Goal: Transaction & Acquisition: Purchase product/service

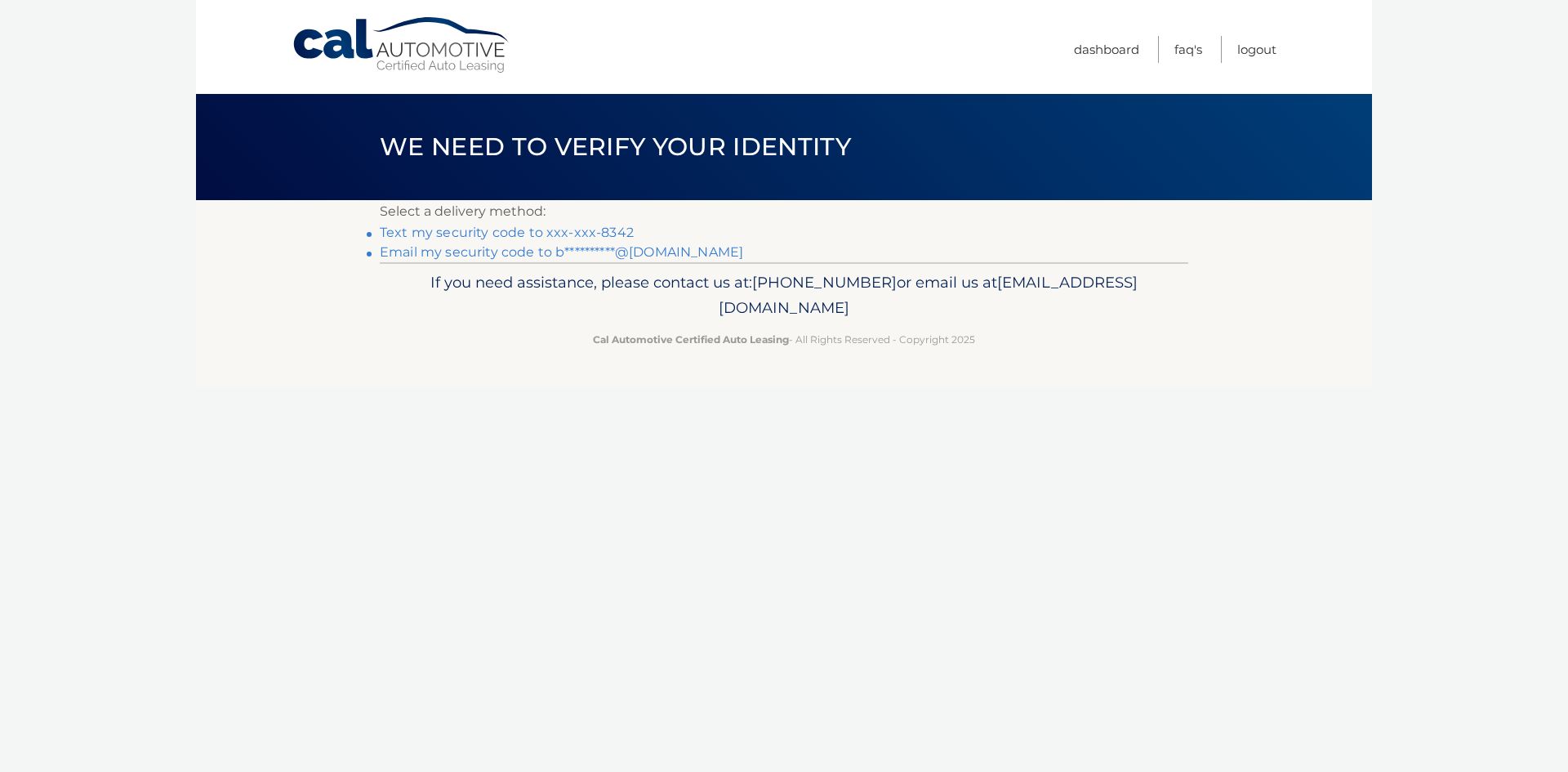
click at [567, 230] on link "Text my security code to xxx-xxx-8342" at bounding box center [507, 232] width 254 height 15
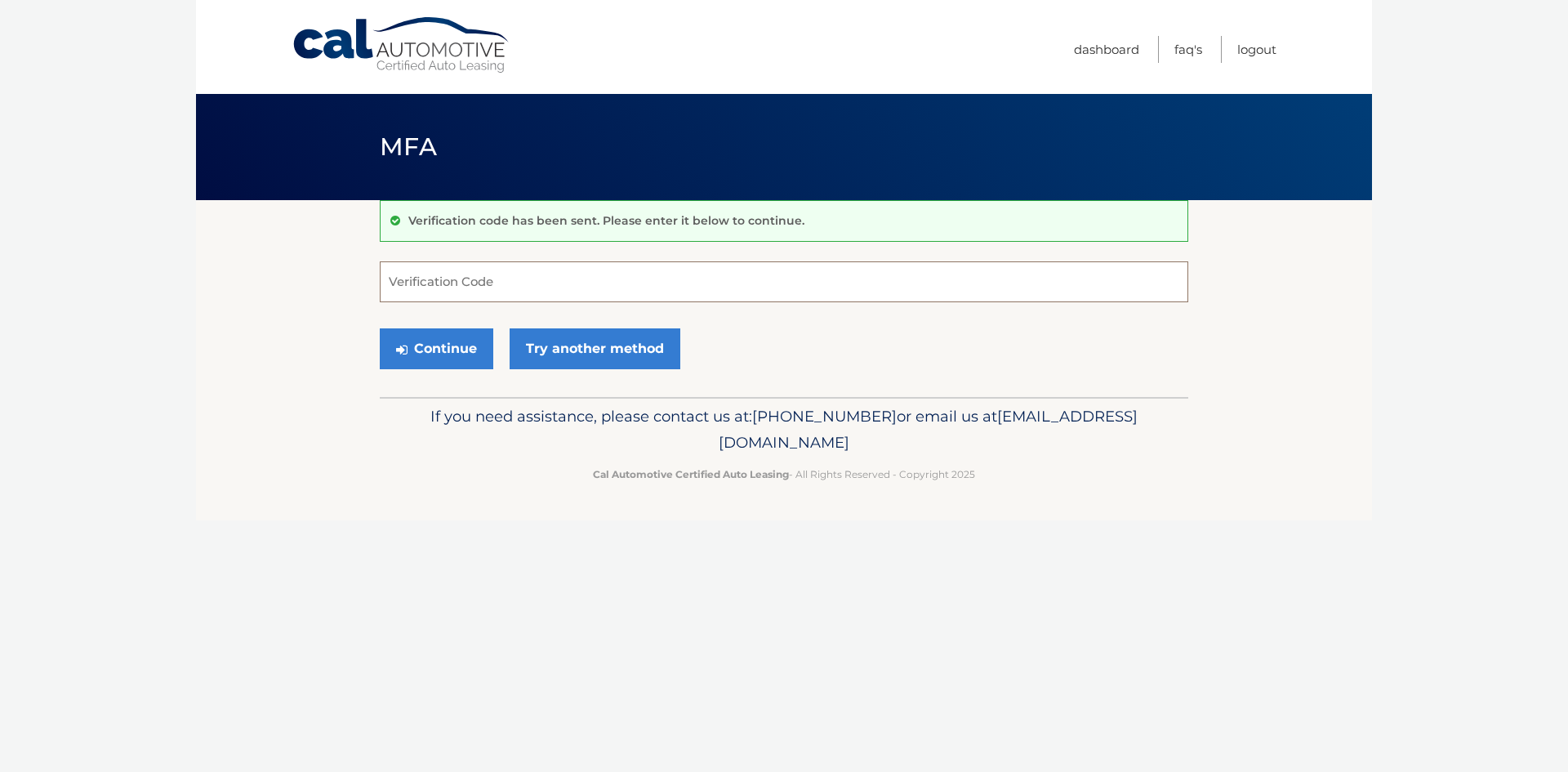
click at [539, 288] on input "Verification Code" at bounding box center [784, 282] width 809 height 40
type input "103311"
click at [380, 328] on button "Continue" at bounding box center [437, 348] width 114 height 40
click at [419, 364] on button "Continue" at bounding box center [437, 348] width 114 height 40
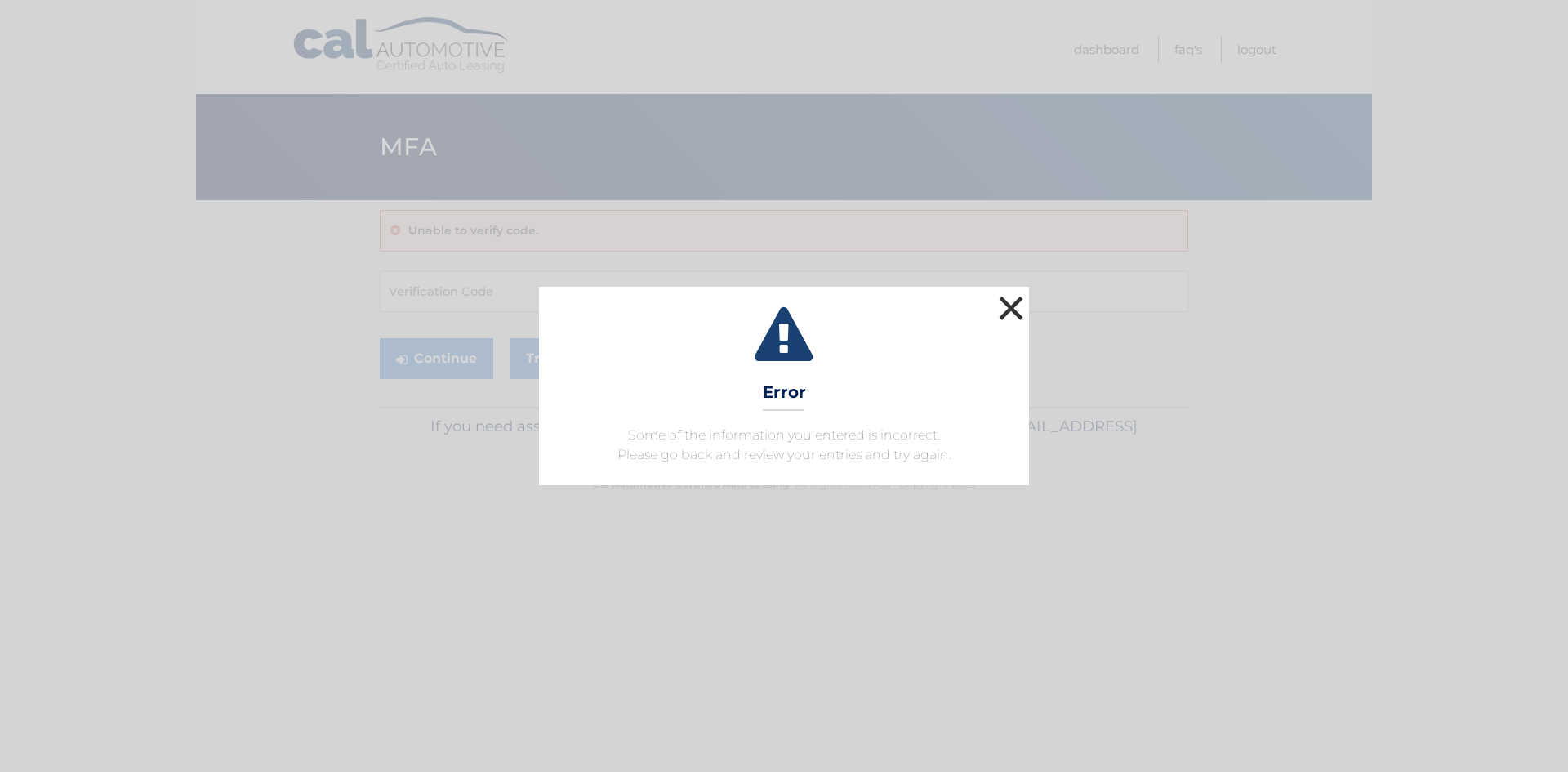
click at [1015, 319] on button "×" at bounding box center [1012, 308] width 33 height 33
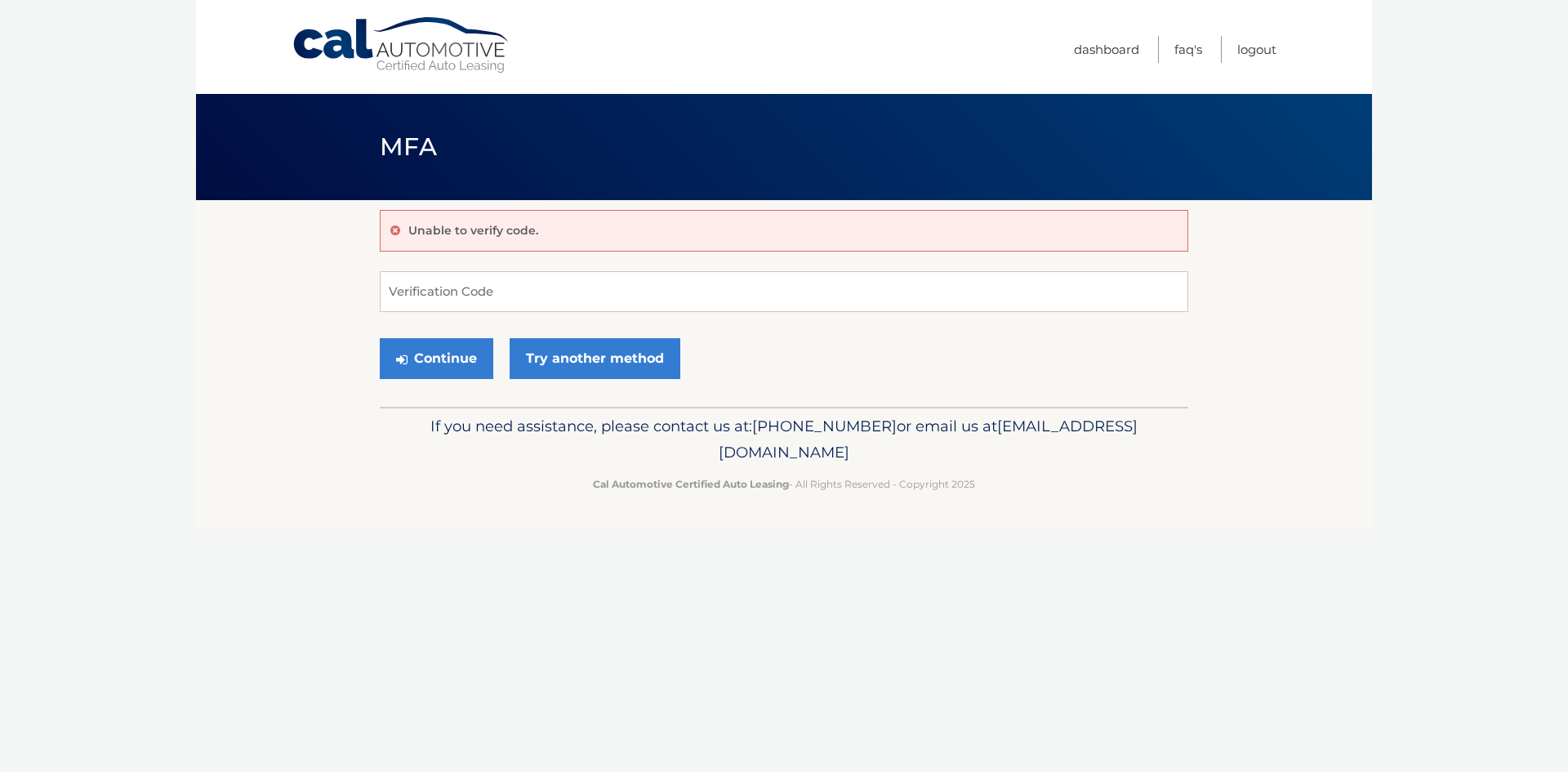
click at [1139, 55] on ul "Dashboard FAQ's Logout" at bounding box center [1175, 47] width 202 height 94
click at [1125, 52] on link "Dashboard" at bounding box center [1107, 49] width 65 height 27
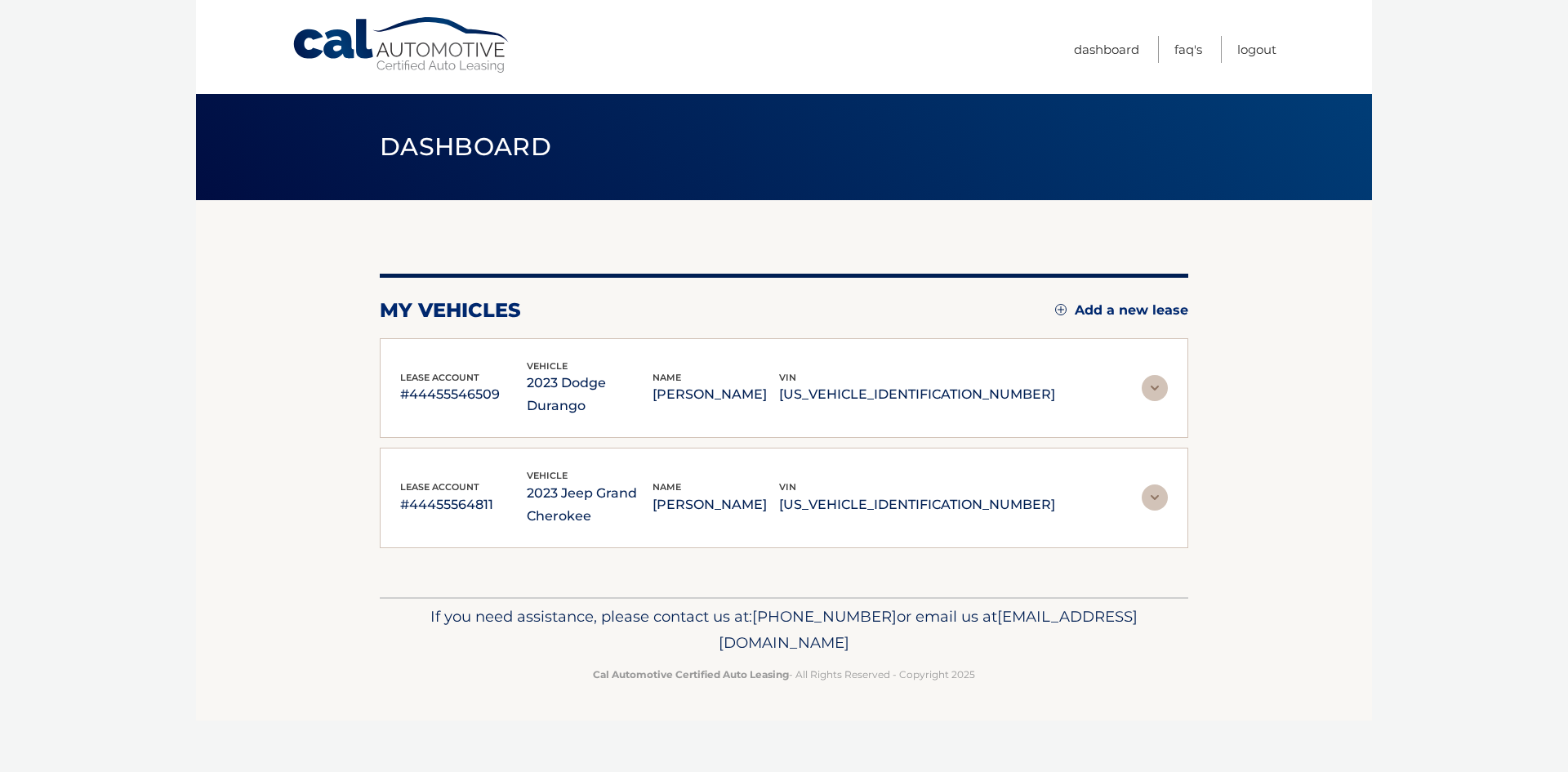
click at [1154, 375] on img at bounding box center [1154, 388] width 26 height 26
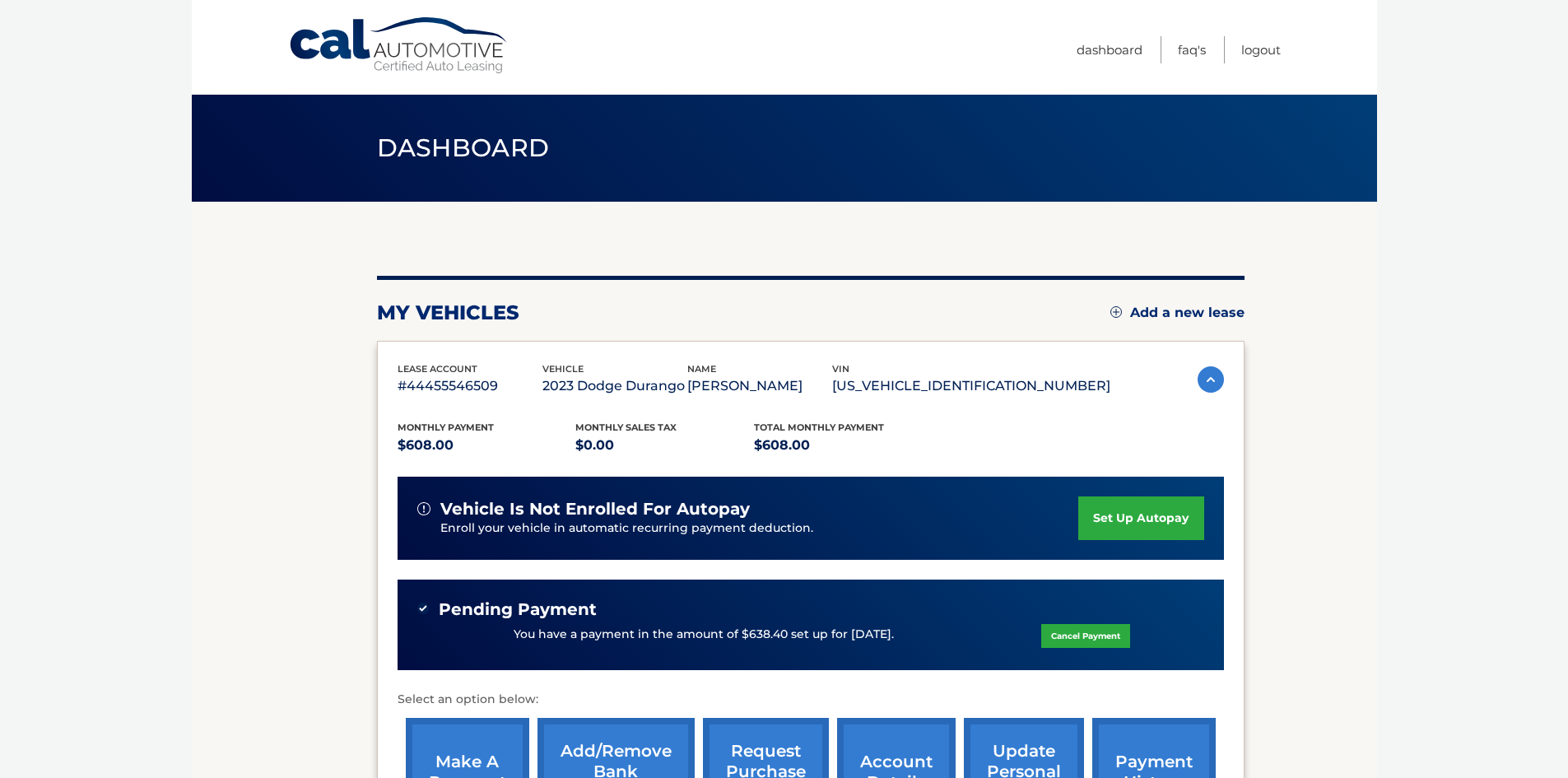
click at [461, 736] on link "make a payment" at bounding box center [466, 771] width 123 height 108
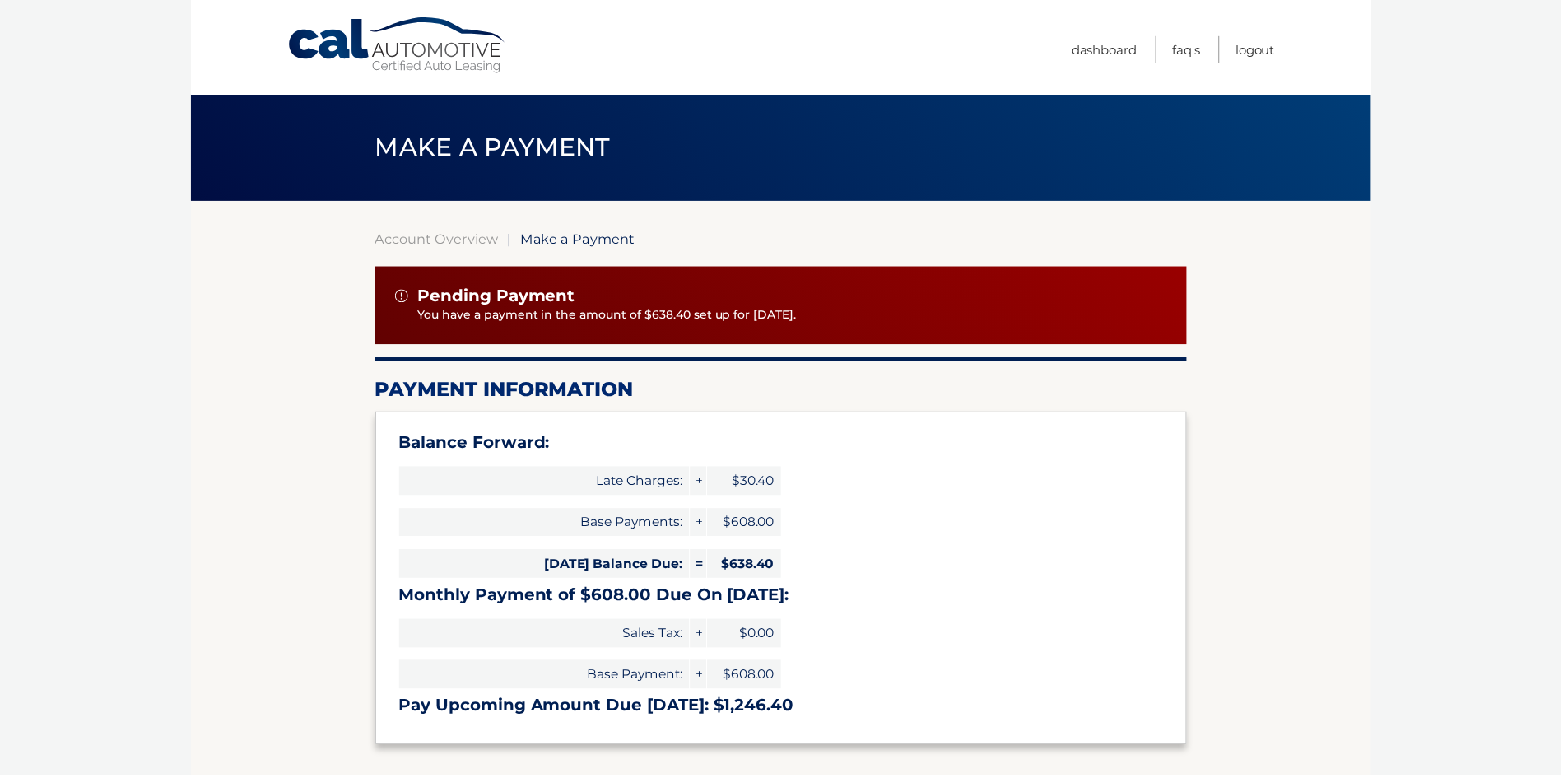
type input "1246.40"
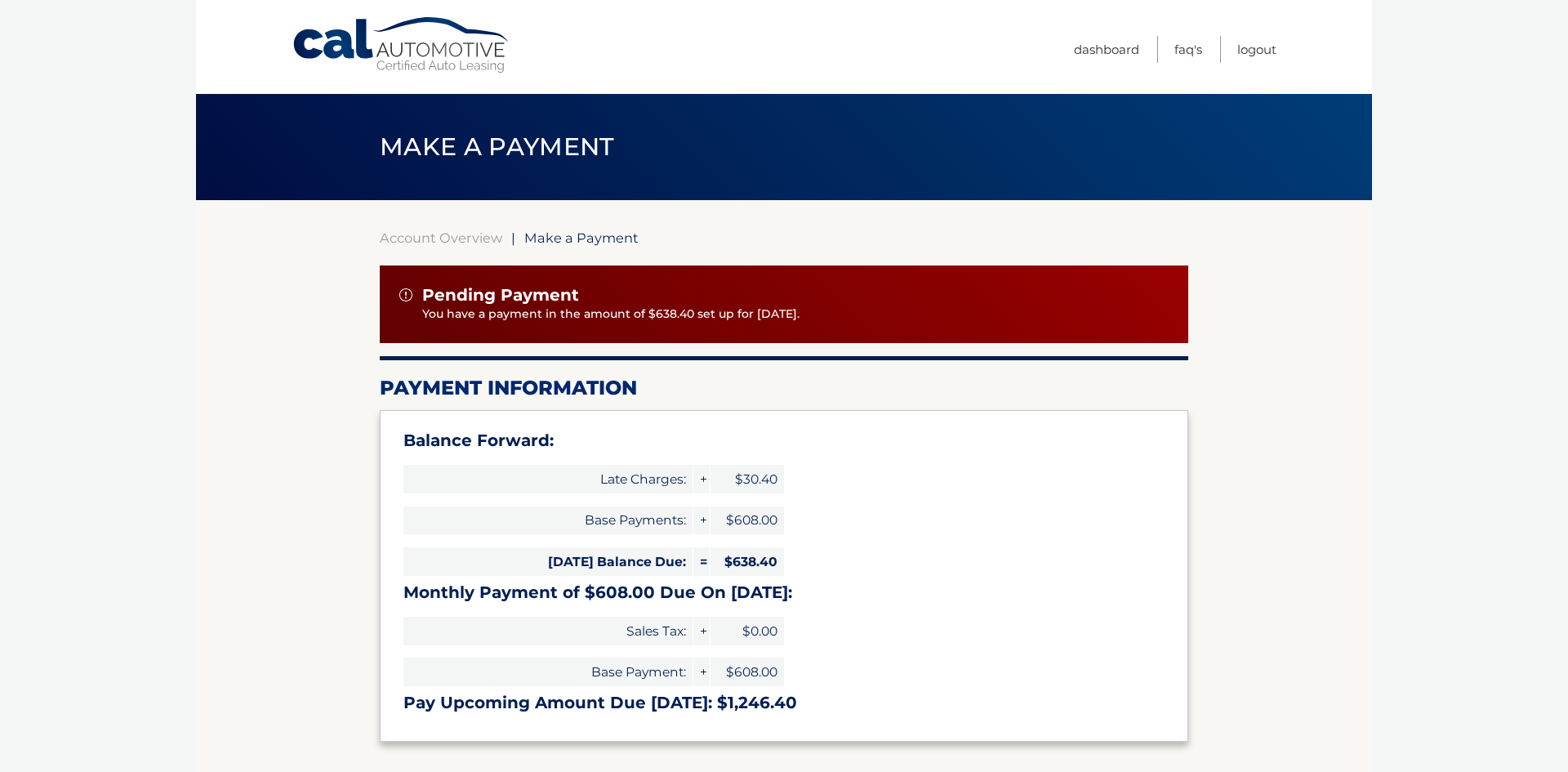
select select "MmMzNDU4ZDktMmJjMS00ZjNkLTgwNWItZDQ2ODY3M2ZiOTMw"
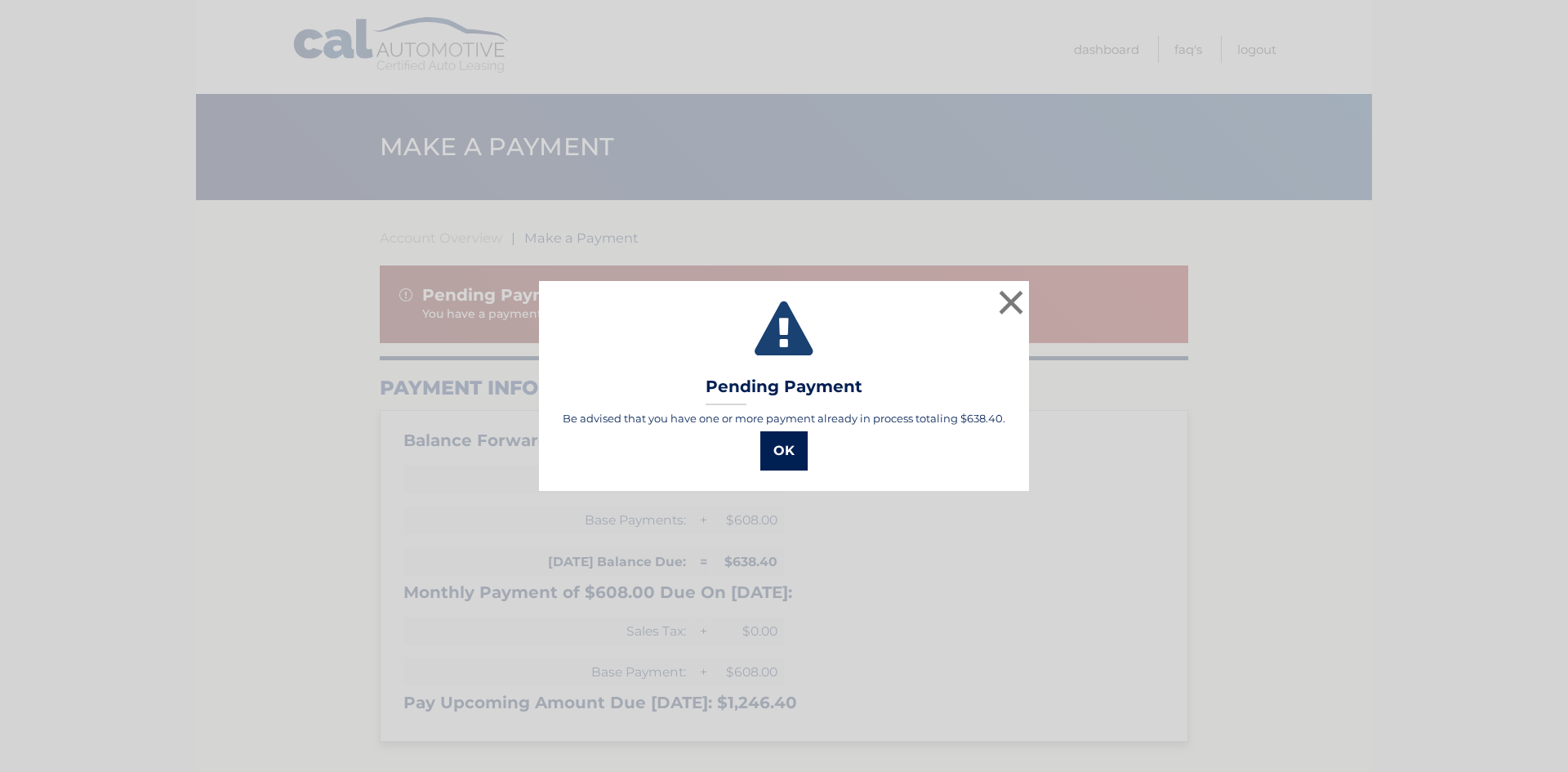
click at [765, 458] on button "OK" at bounding box center [784, 450] width 47 height 39
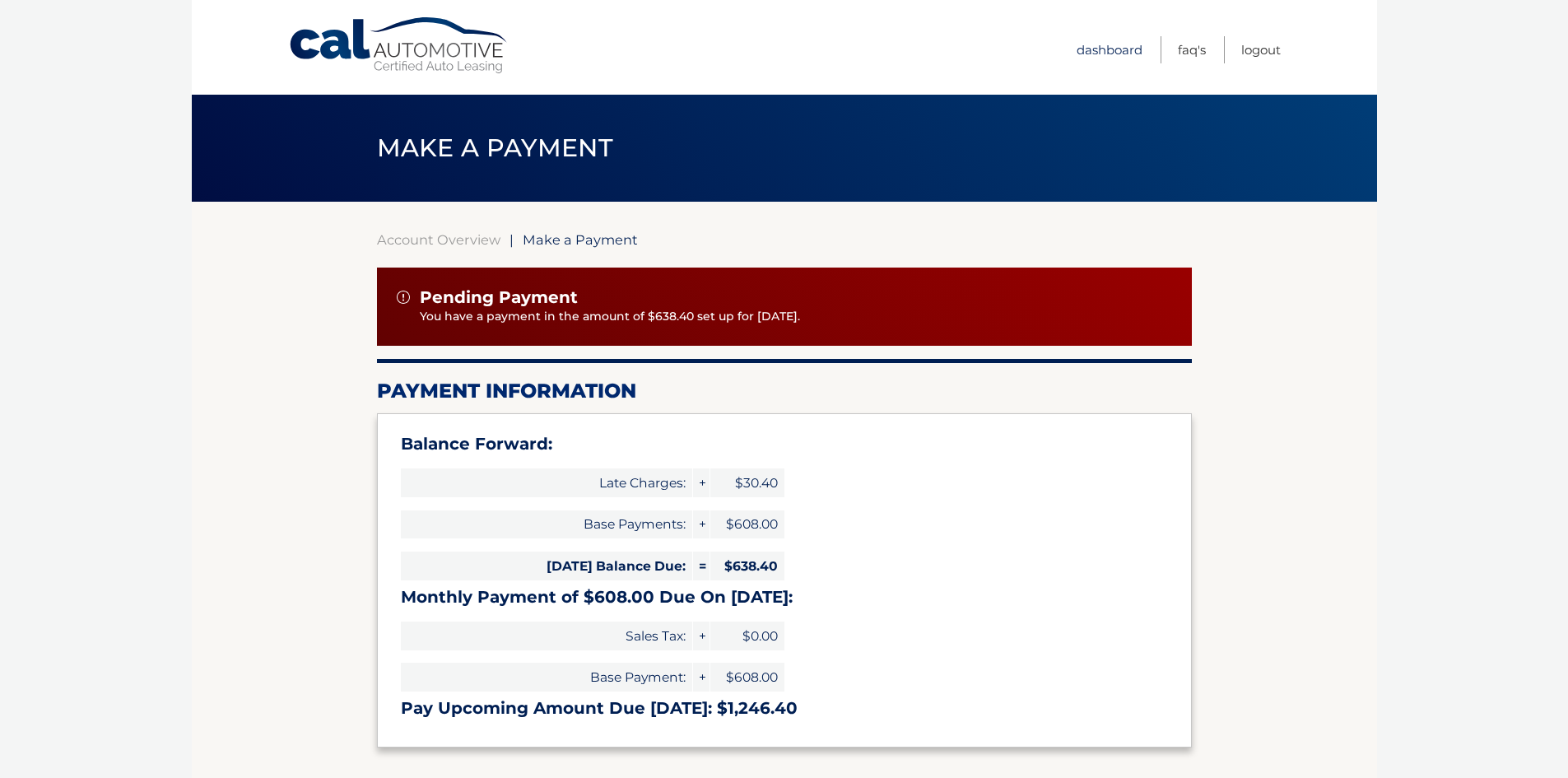
click at [1120, 51] on link "Dashboard" at bounding box center [1109, 49] width 66 height 27
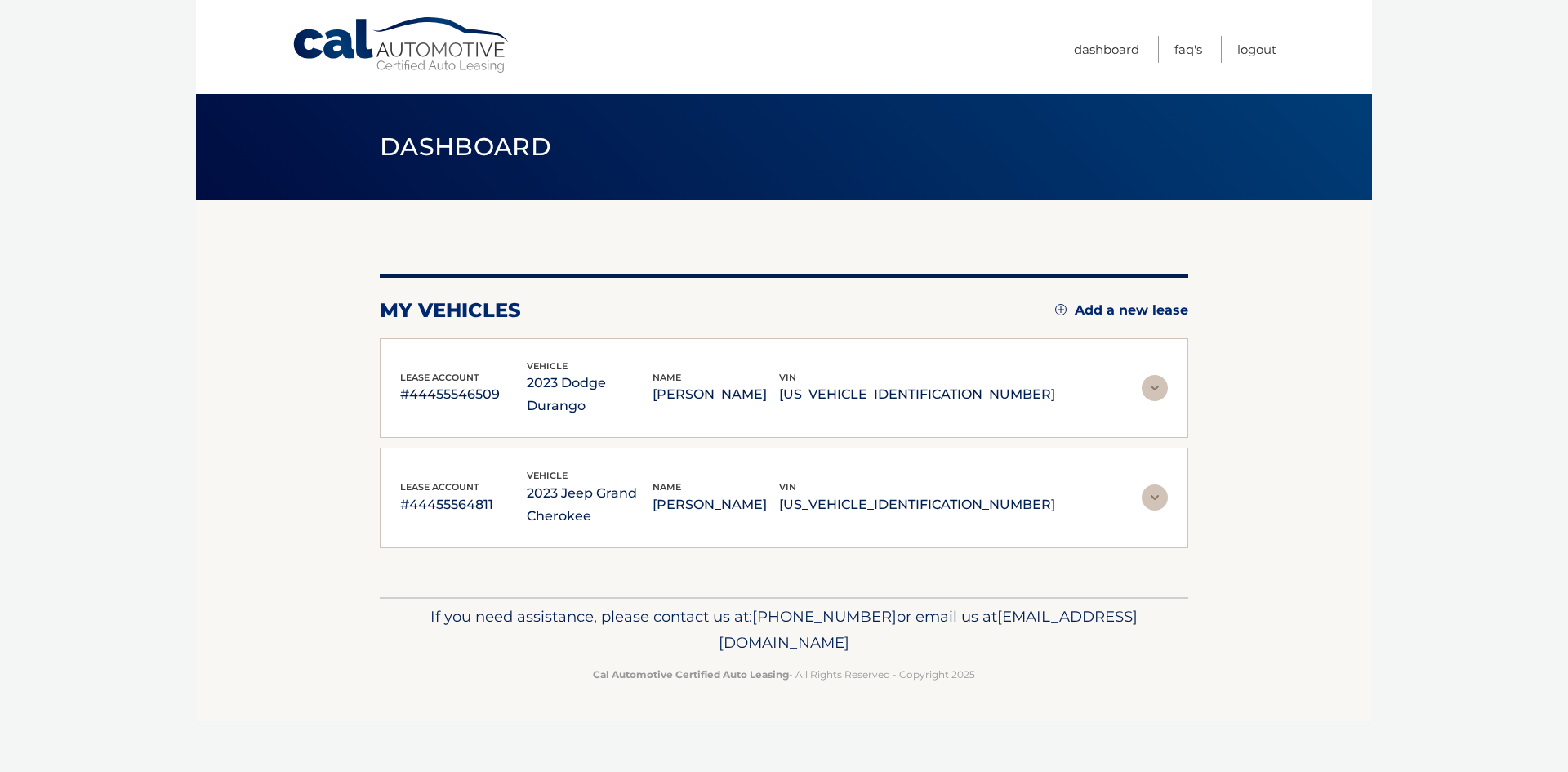
click at [1160, 381] on img at bounding box center [1154, 388] width 26 height 26
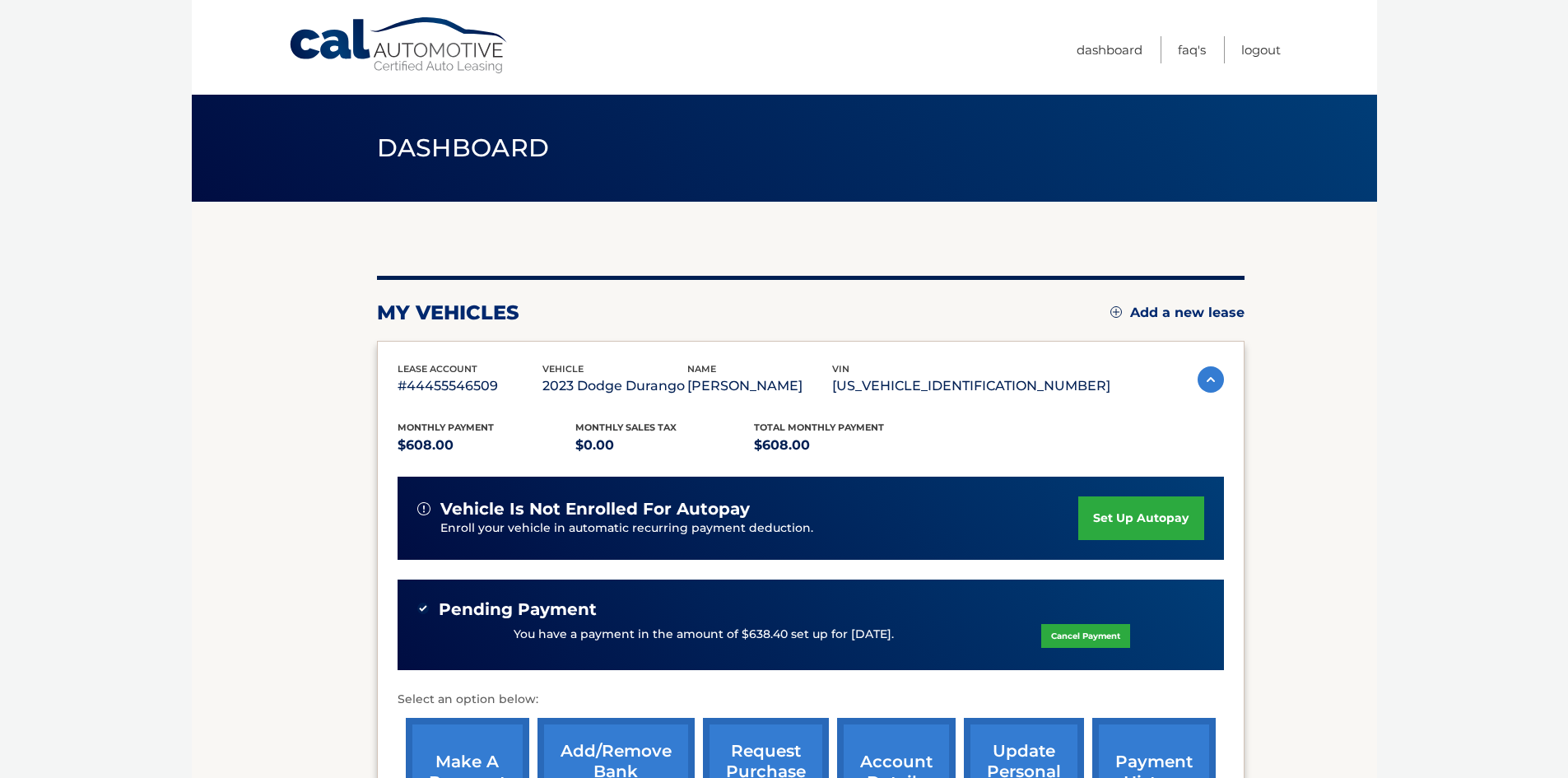
click at [1110, 644] on link "Cancel Payment" at bounding box center [1086, 635] width 89 height 24
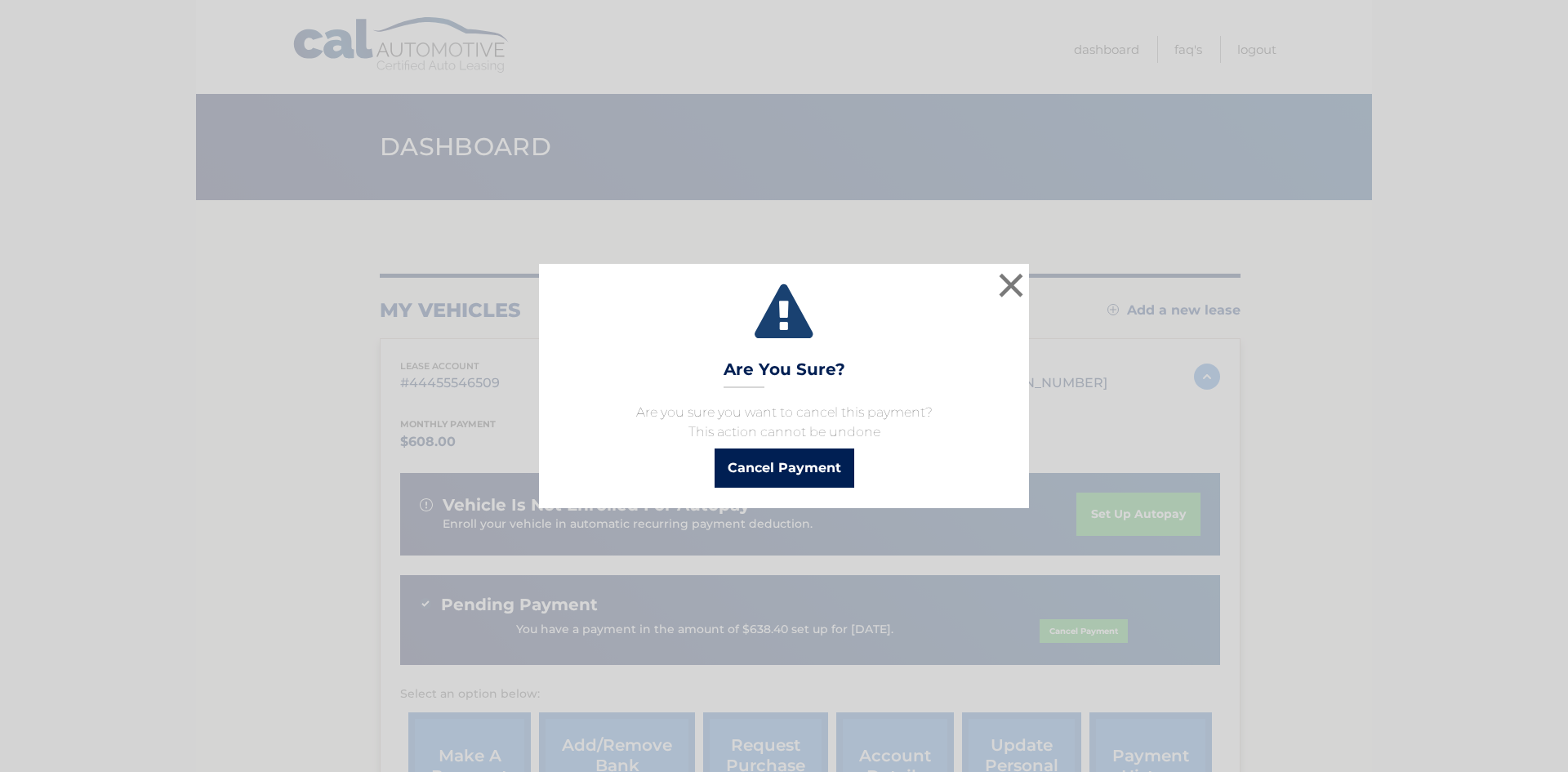
click at [772, 463] on button "Cancel Payment" at bounding box center [784, 468] width 140 height 39
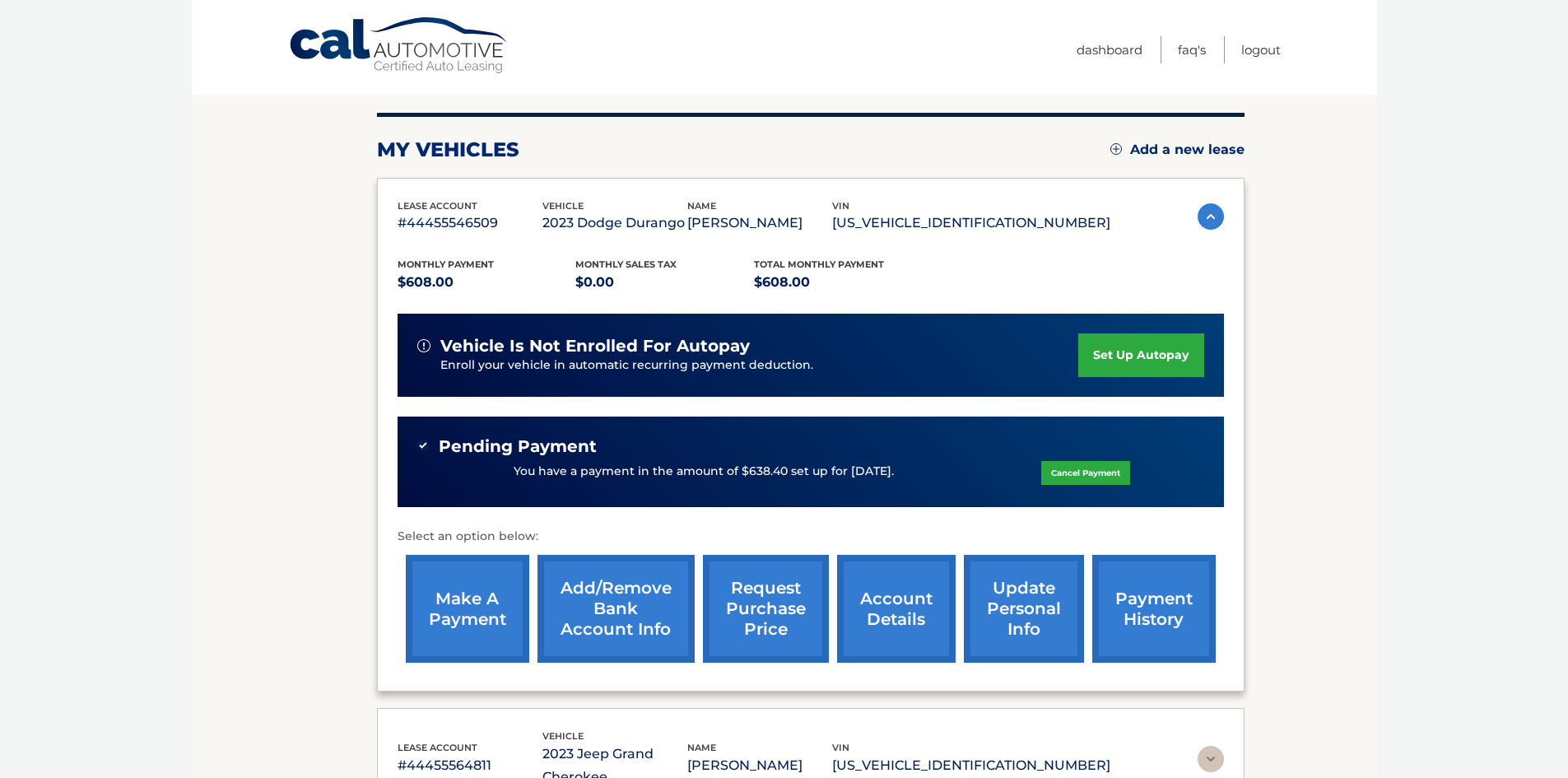
scroll to position [165, 0]
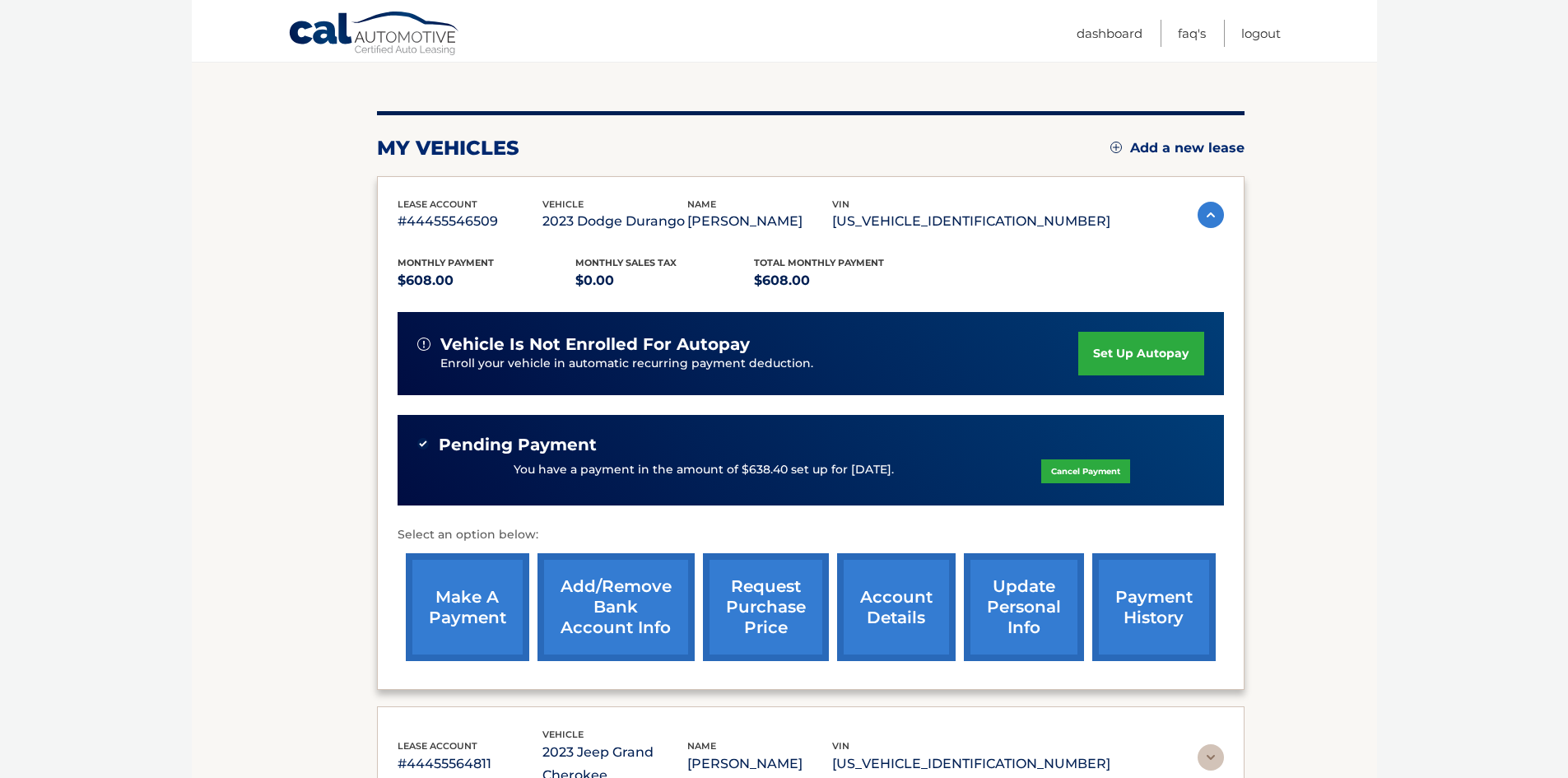
click at [1204, 214] on img at bounding box center [1210, 214] width 26 height 26
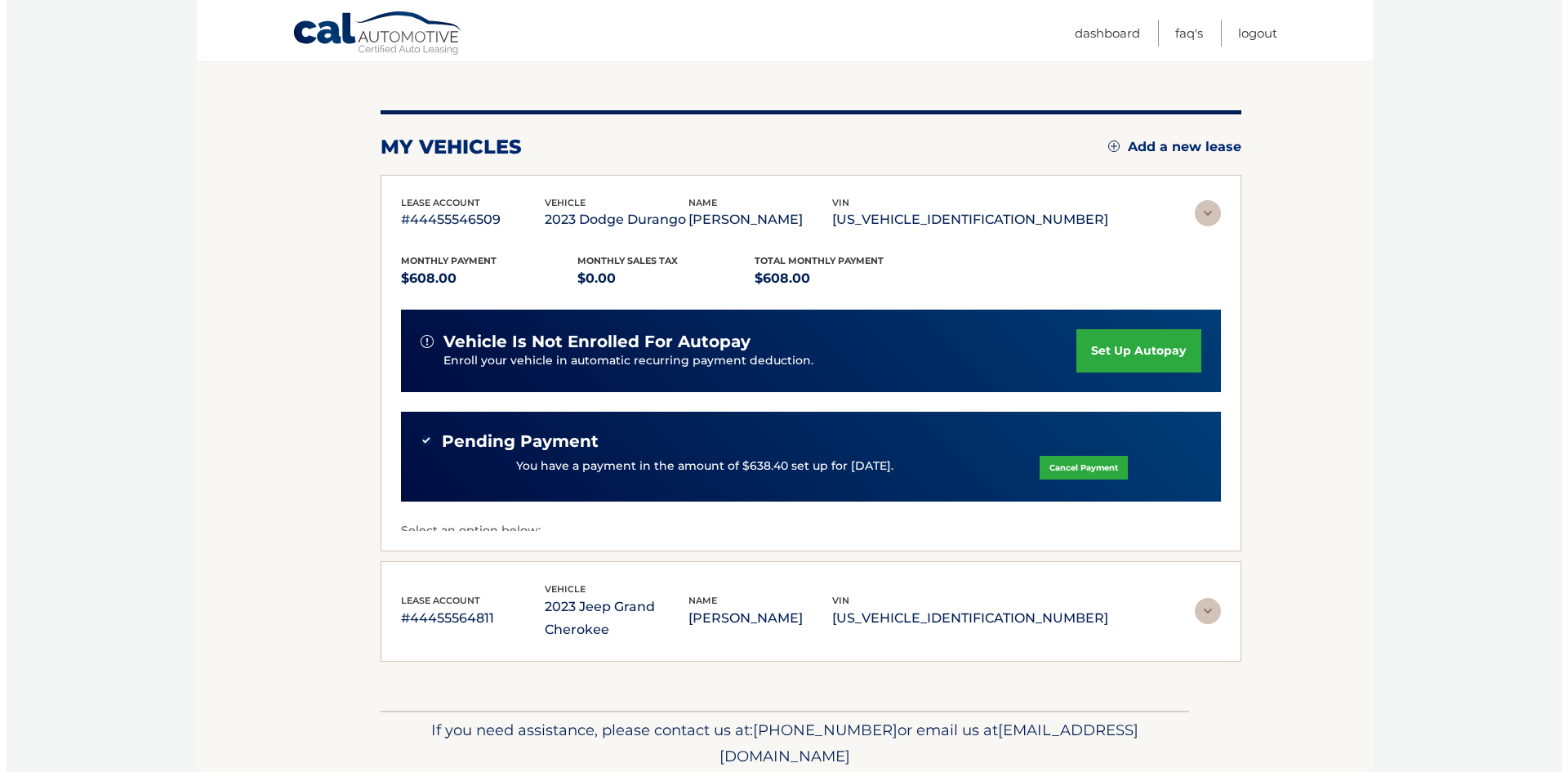
scroll to position [0, 0]
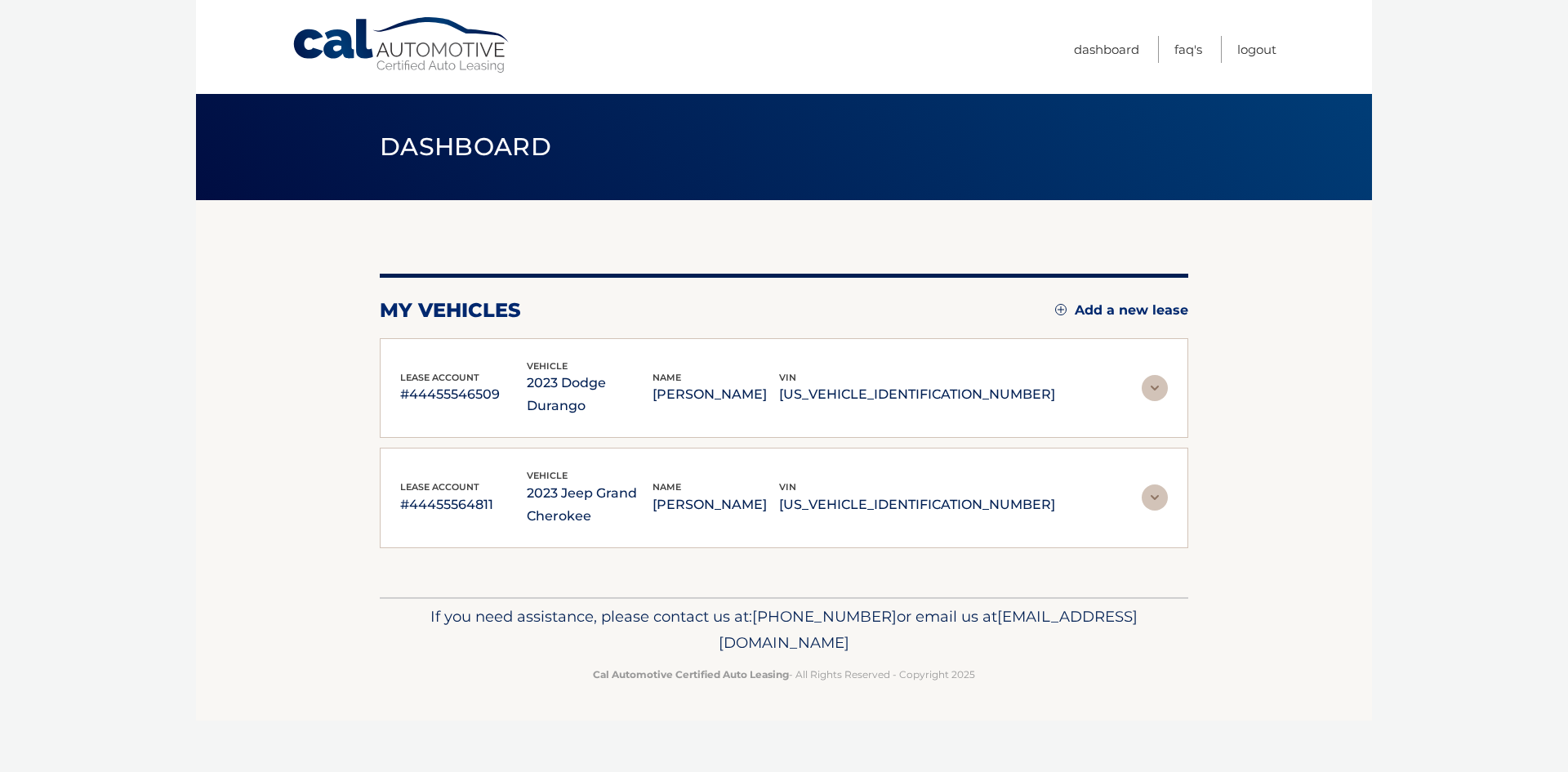
click at [1143, 484] on img at bounding box center [1154, 497] width 26 height 26
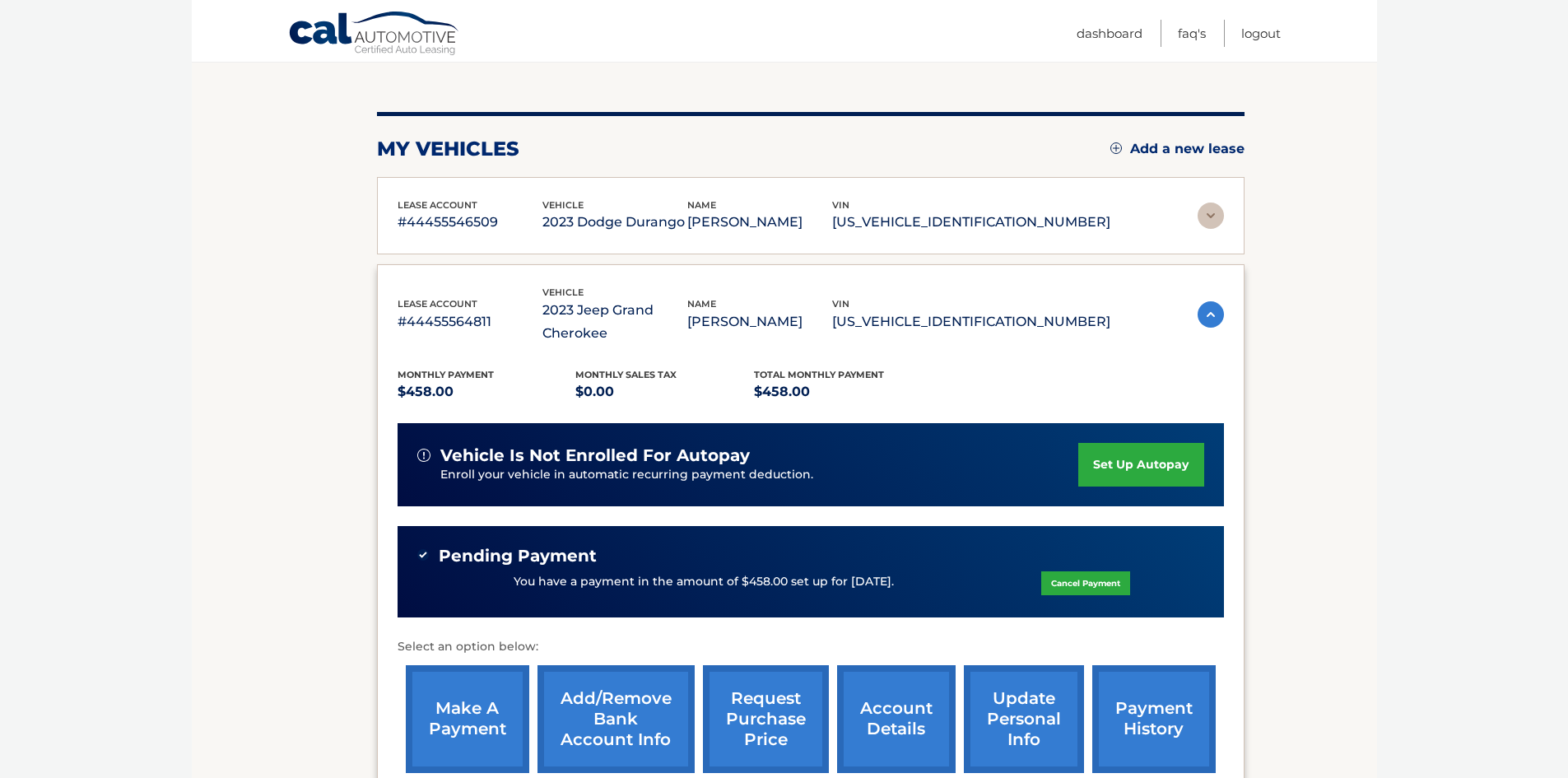
scroll to position [165, 0]
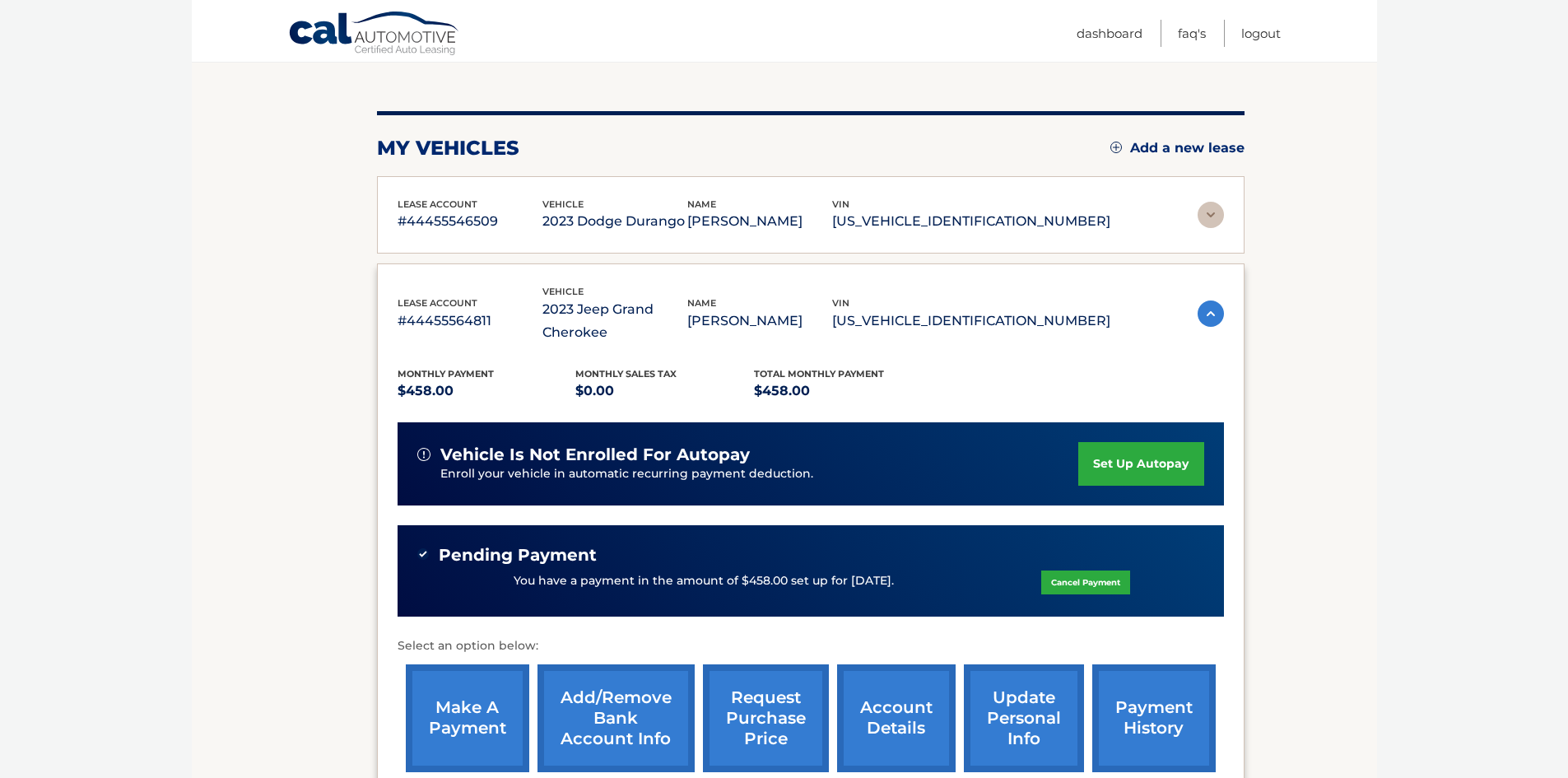
click at [1106, 580] on link "Cancel Payment" at bounding box center [1086, 582] width 89 height 24
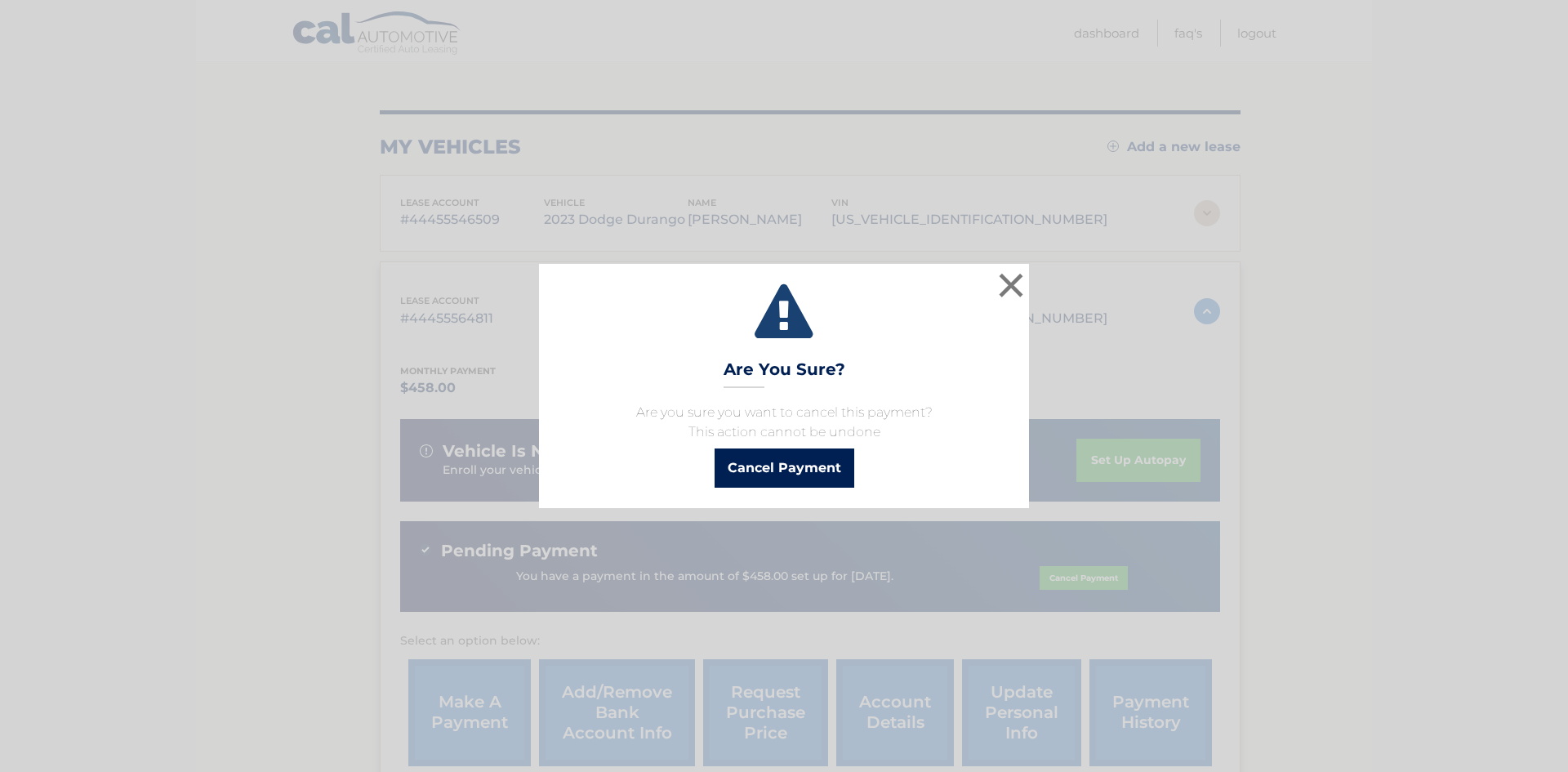
click at [790, 470] on button "Cancel Payment" at bounding box center [784, 468] width 140 height 39
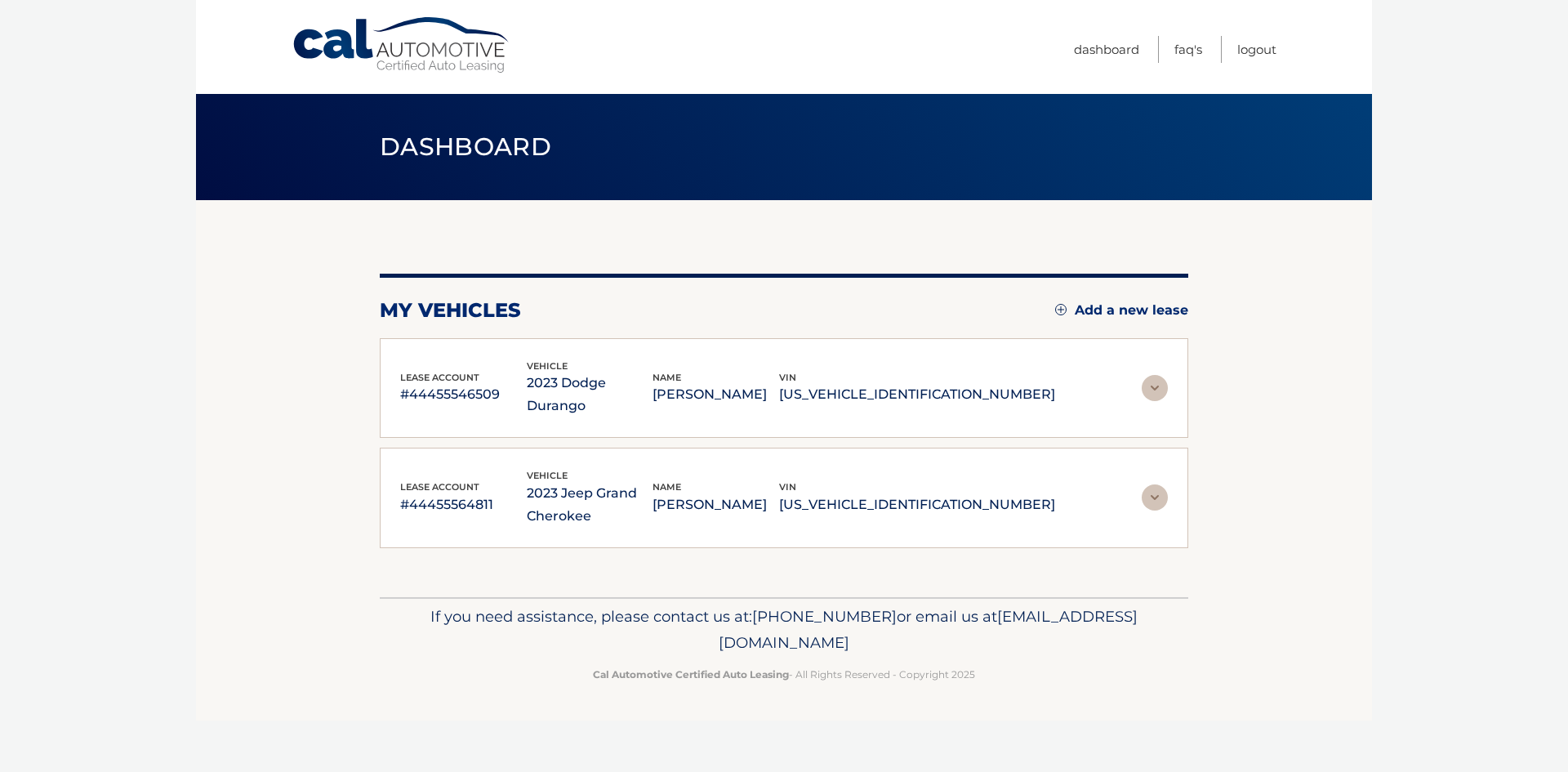
click at [1145, 378] on img at bounding box center [1154, 388] width 26 height 26
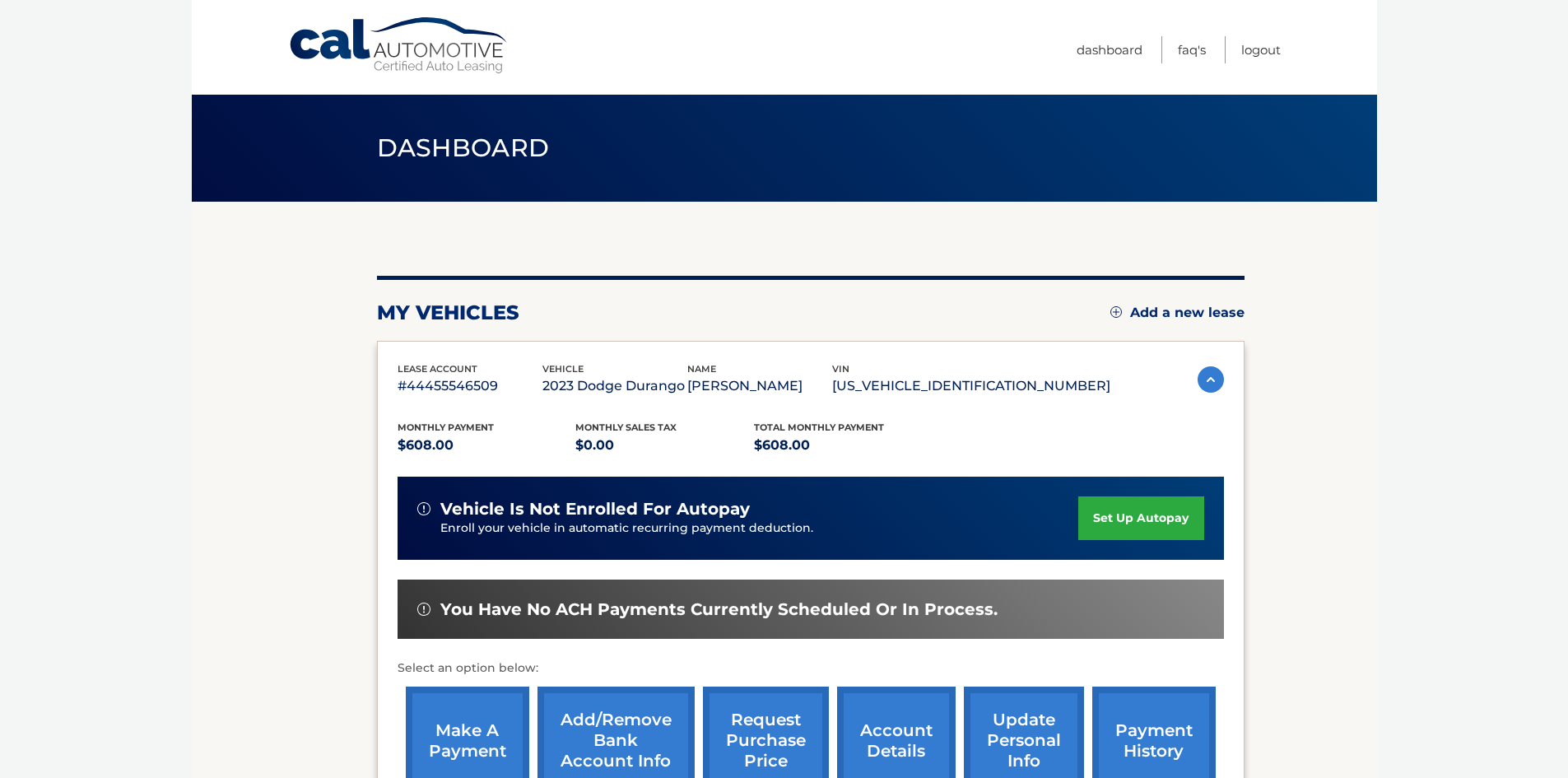
click at [1392, 397] on body "Cal Automotive Menu Dashboard FAQ's Logout" at bounding box center [784, 389] width 1568 height 778
